Goal: Task Accomplishment & Management: Use online tool/utility

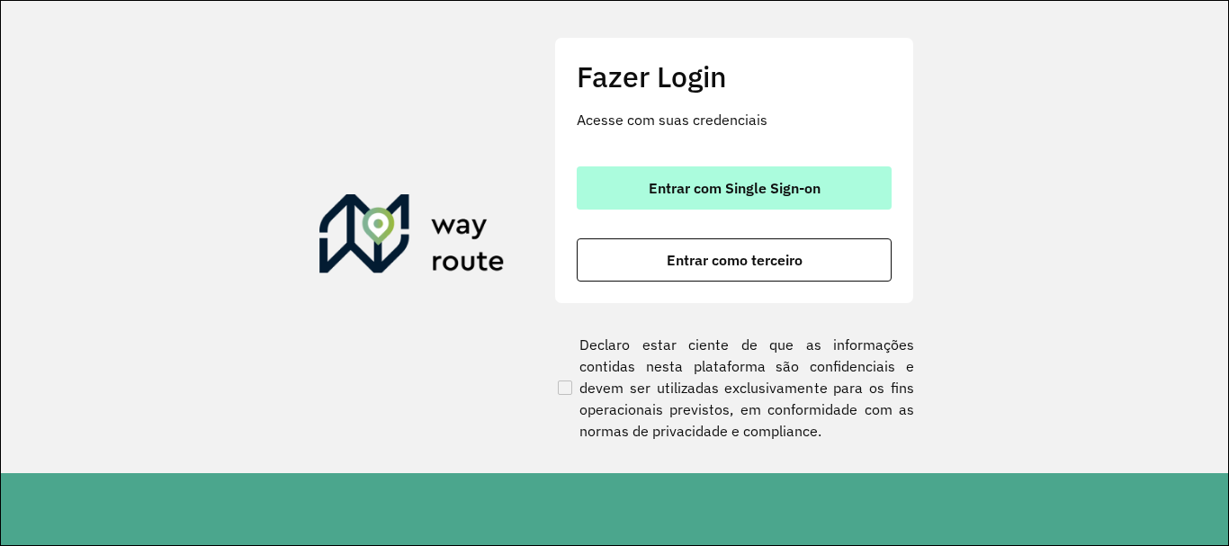
click at [778, 197] on button "Entrar com Single Sign-on" at bounding box center [734, 187] width 315 height 43
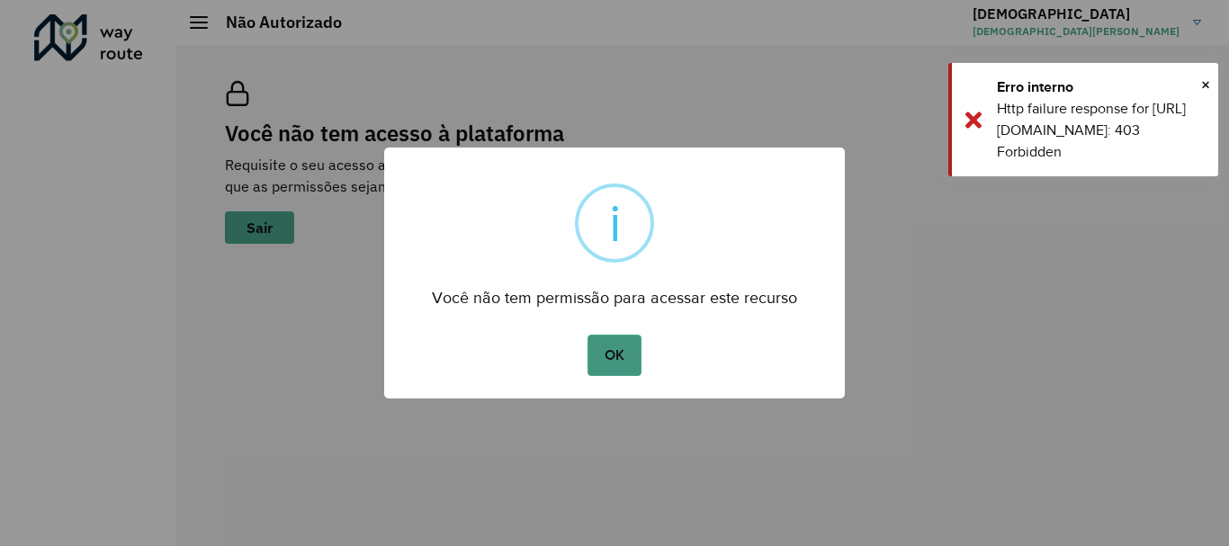
click at [613, 360] on button "OK" at bounding box center [613, 355] width 53 height 41
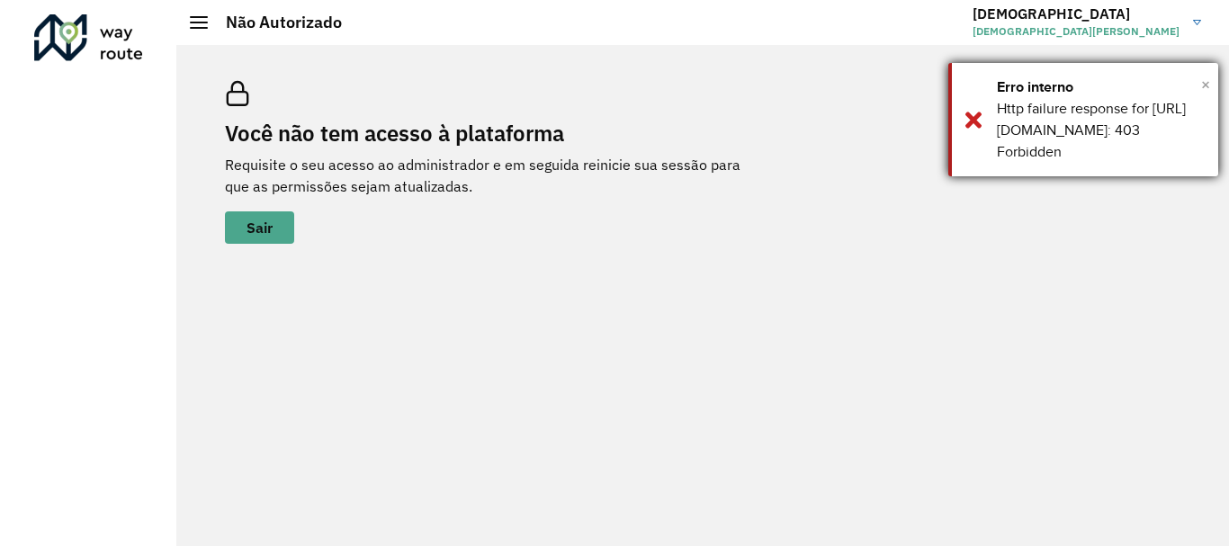
click at [1207, 84] on span "×" at bounding box center [1205, 84] width 9 height 27
